Goal: Understand process/instructions

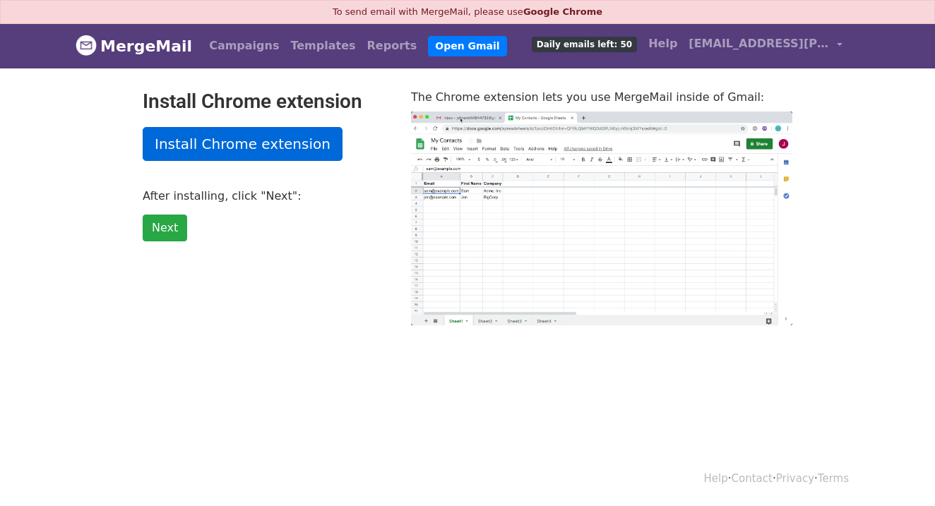
click at [208, 145] on link "Install Chrome extension" at bounding box center [243, 144] width 200 height 34
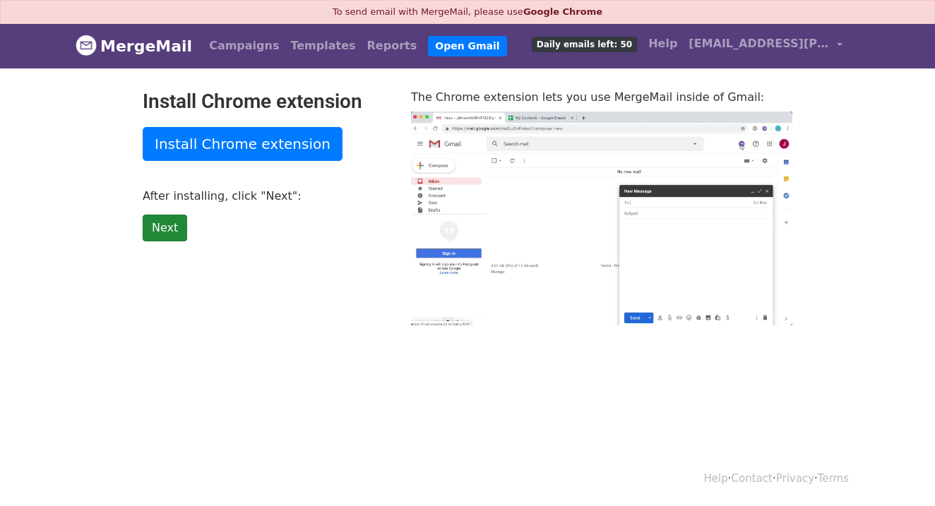
click at [174, 217] on link "Next" at bounding box center [165, 228] width 44 height 27
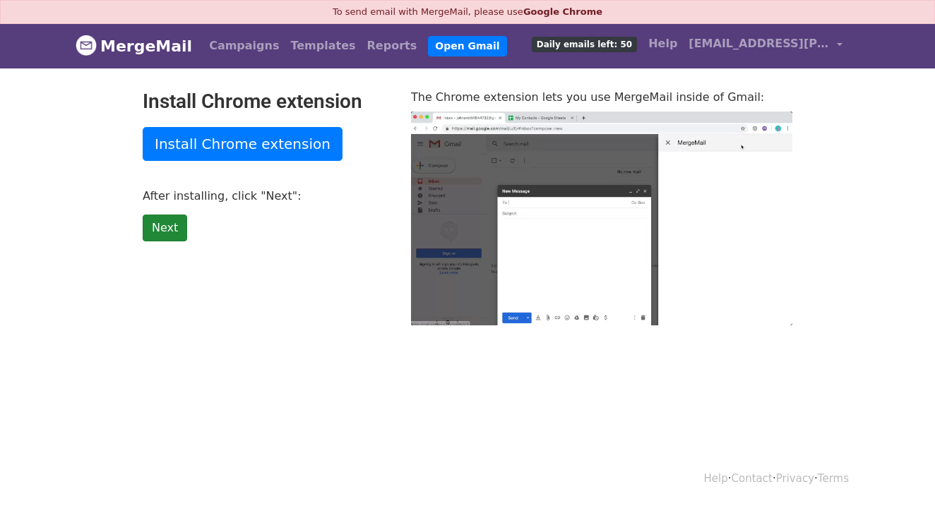
type input "62.98"
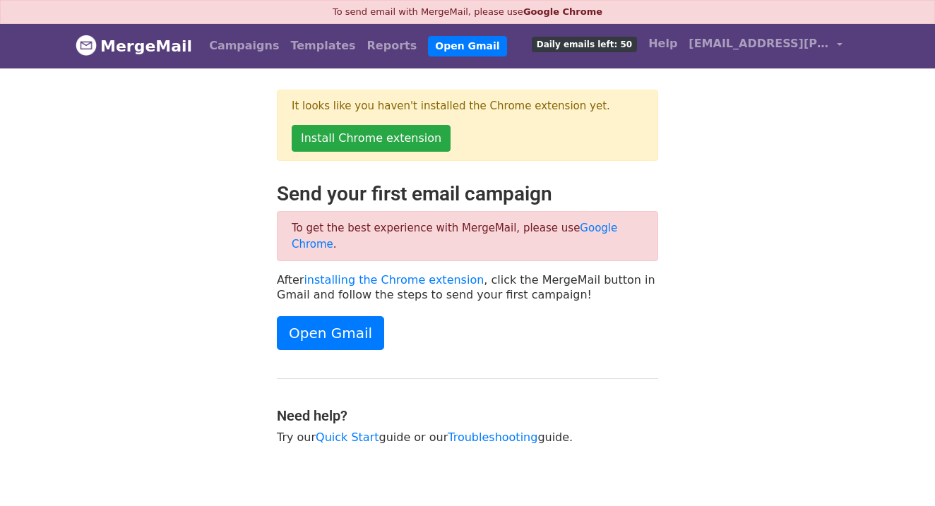
drag, startPoint x: 386, startPoint y: 487, endPoint x: 221, endPoint y: 213, distance: 319.6
click at [221, 213] on div at bounding box center [165, 321] width 201 height 278
click at [422, 273] on p "After installing the Chrome extension , click the MergeMail button in Gmail and…" at bounding box center [467, 288] width 381 height 30
click at [195, 229] on div at bounding box center [165, 321] width 201 height 278
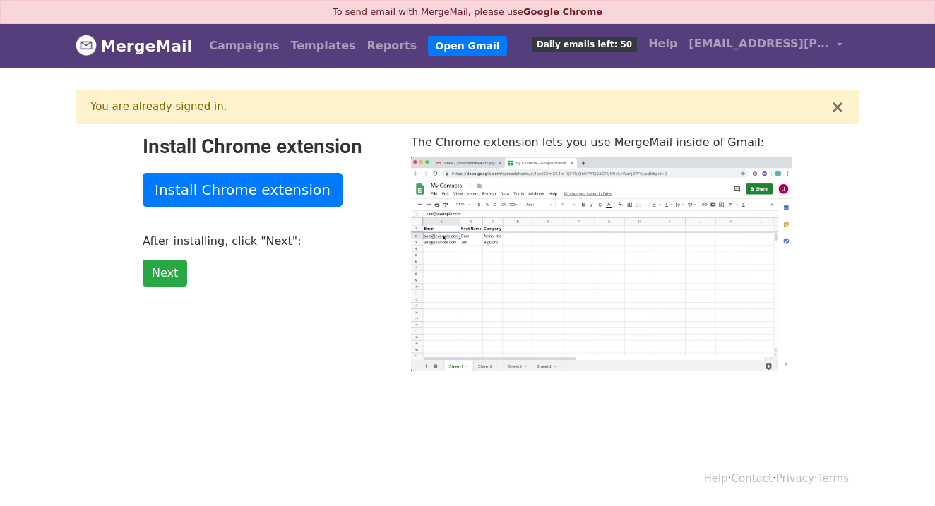
type input "4.17"
